Goal: Obtain resource: Obtain resource

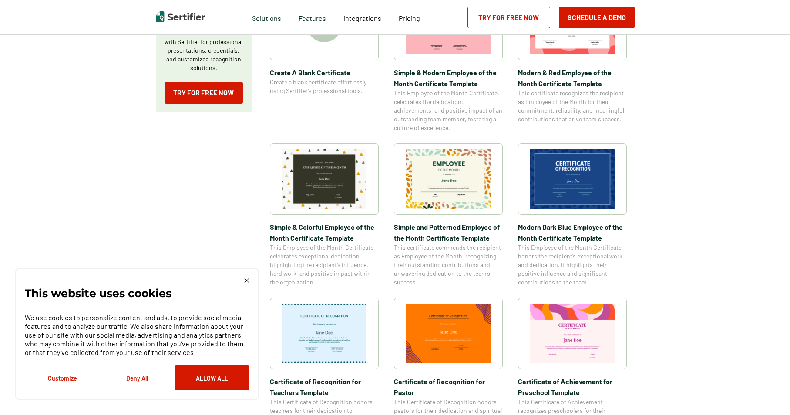
scroll to position [218, 0]
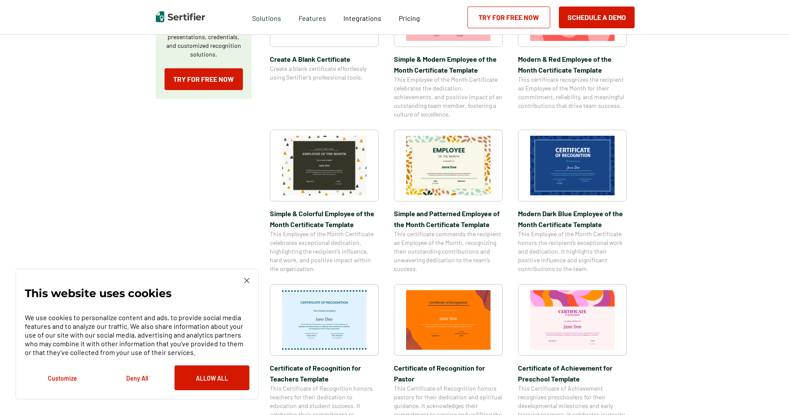
click at [460, 180] on img at bounding box center [448, 166] width 84 height 60
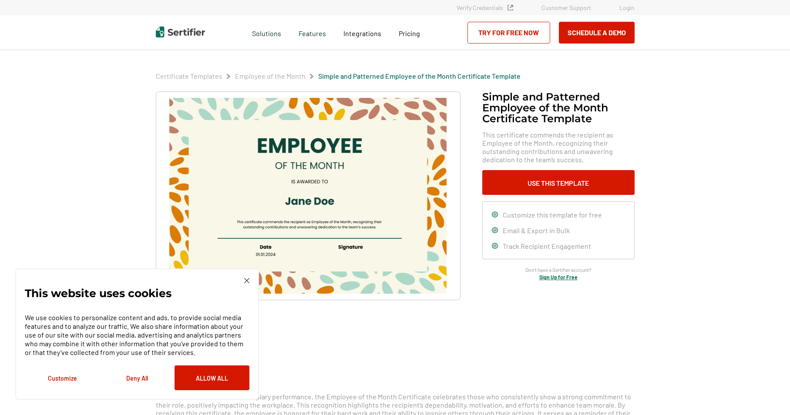
click at [301, 200] on img at bounding box center [307, 196] width 277 height 196
click at [333, 202] on img at bounding box center [307, 196] width 277 height 196
click at [218, 381] on button "Allow All" at bounding box center [211, 377] width 75 height 25
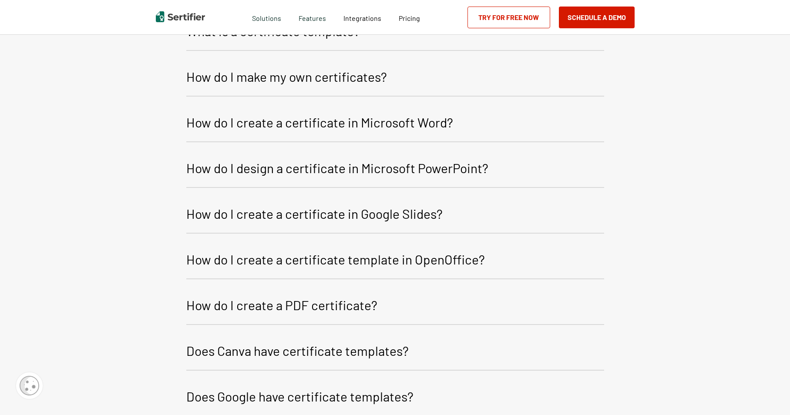
scroll to position [609, 0]
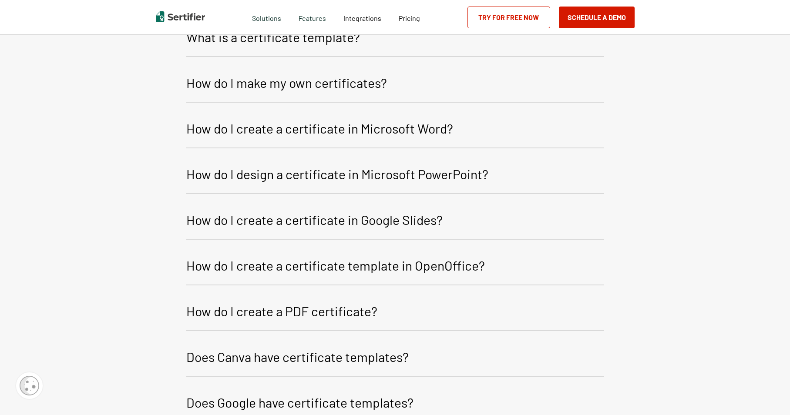
click at [397, 271] on p "How do I create a certificate template in OpenOffice?" at bounding box center [335, 265] width 298 height 21
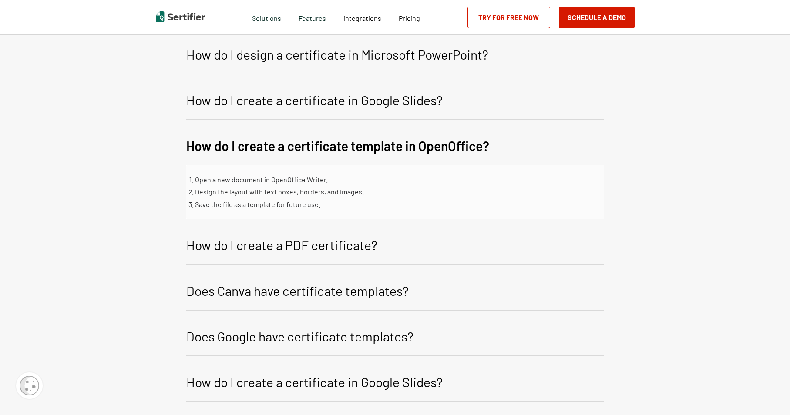
scroll to position [740, 0]
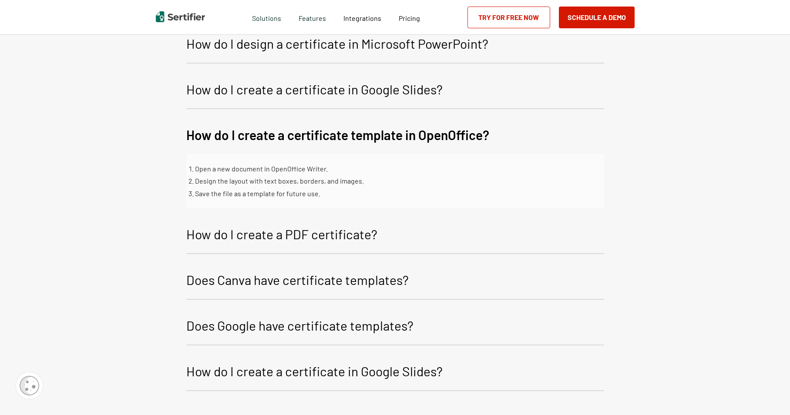
click at [269, 233] on p "How do I create a PDF certificate?" at bounding box center [281, 234] width 191 height 21
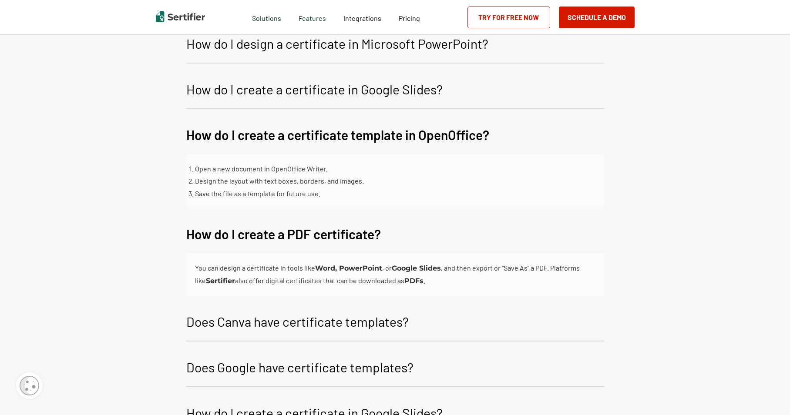
click at [271, 234] on p "How do I create a PDF certificate?" at bounding box center [283, 234] width 194 height 21
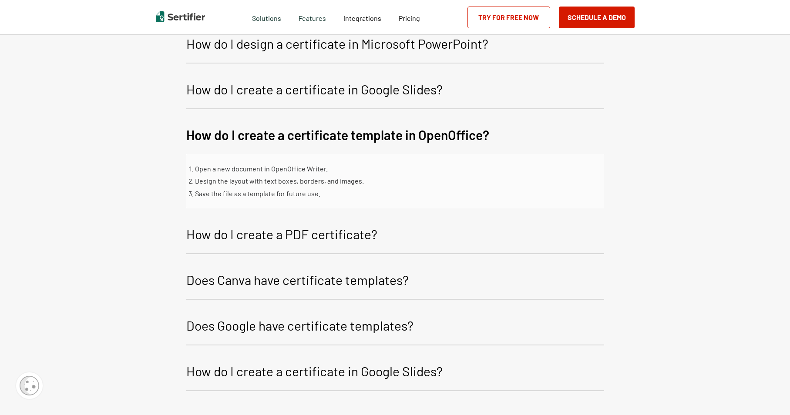
click at [299, 281] on p "Does Canva have certificate templates?" at bounding box center [297, 279] width 222 height 21
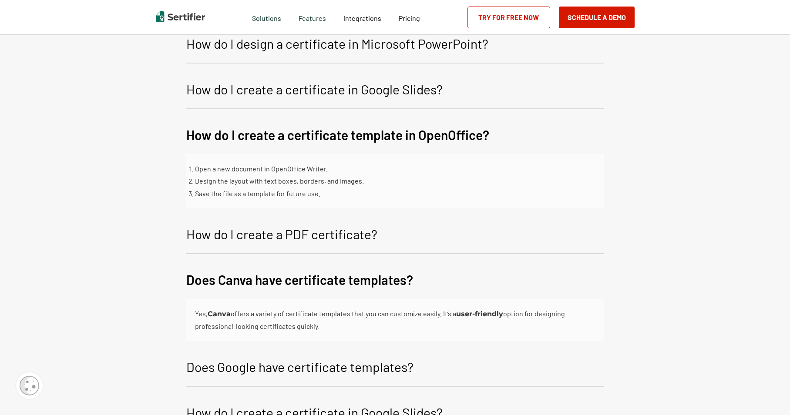
click at [220, 314] on b "Canva" at bounding box center [219, 314] width 23 height 8
click at [482, 318] on div "Yes, Canva offers a variety of certificate templates that you can customize eas…" at bounding box center [395, 320] width 400 height 25
click at [482, 311] on b "user-friendly" at bounding box center [479, 314] width 47 height 8
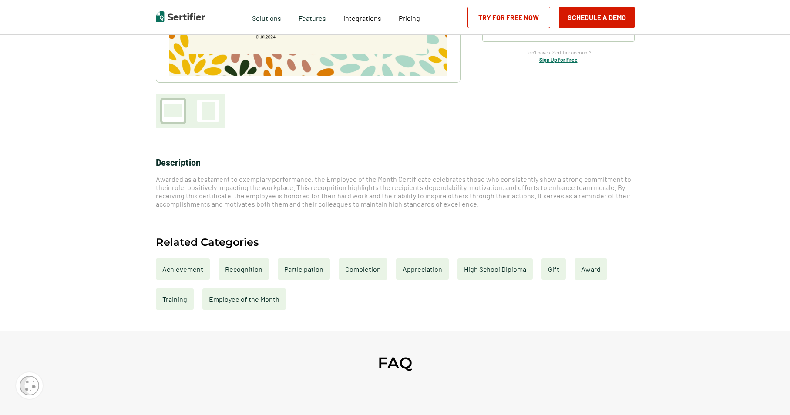
scroll to position [0, 0]
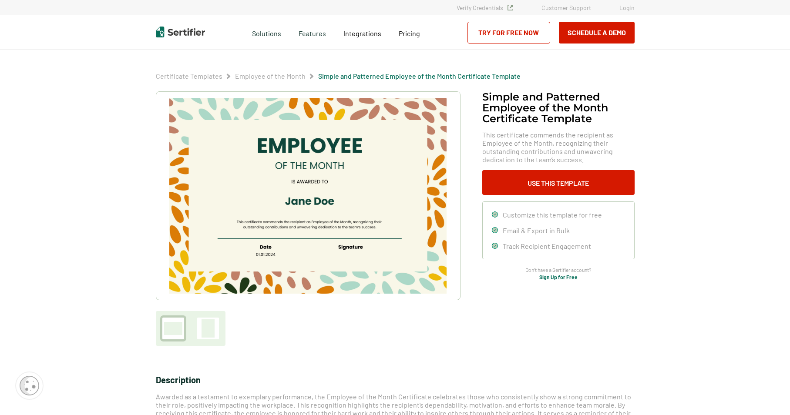
click at [314, 176] on img at bounding box center [307, 196] width 277 height 196
click at [561, 182] on button "Use This Template" at bounding box center [558, 182] width 152 height 25
